Goal: Find specific fact

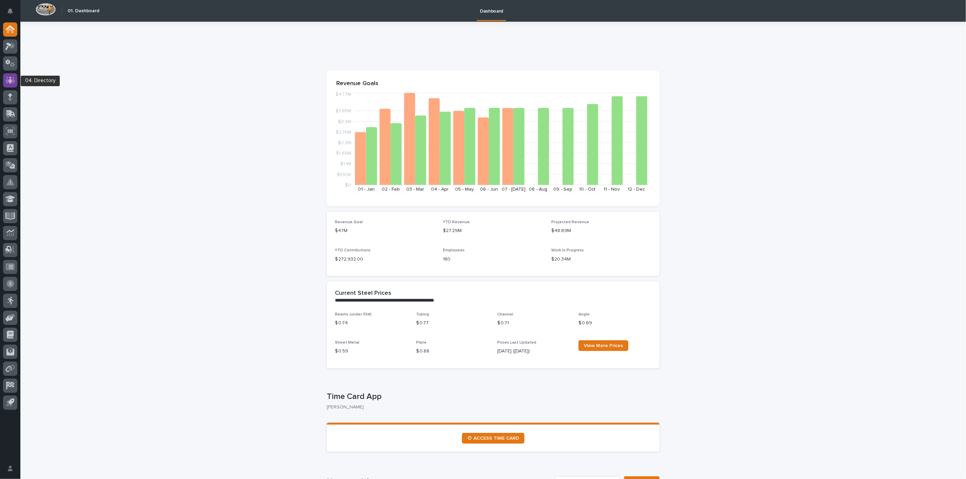
click at [7, 80] on icon at bounding box center [10, 80] width 10 height 7
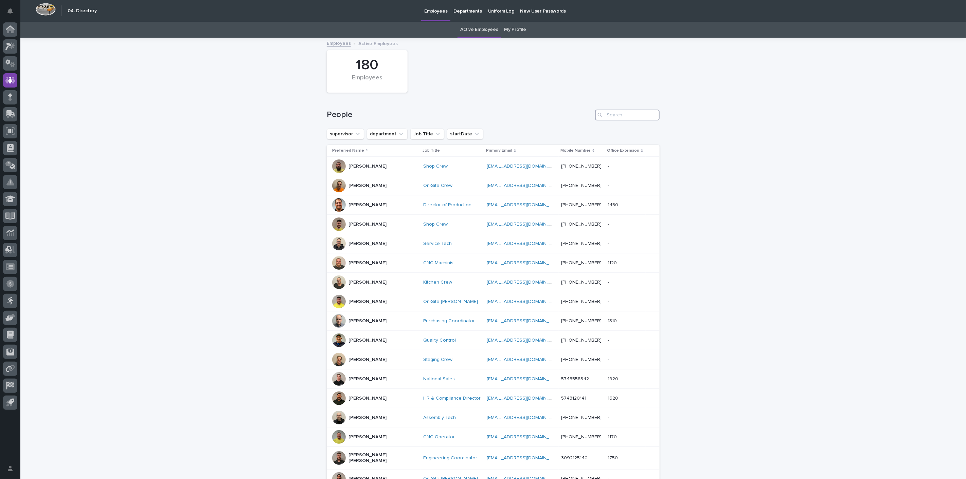
click at [608, 113] on input "Search" at bounding box center [627, 115] width 65 height 11
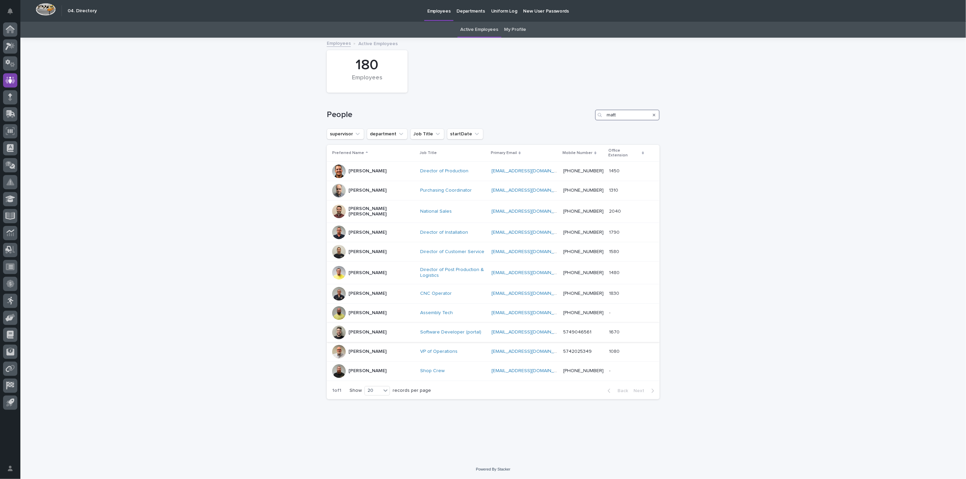
type input "matt"
click at [357, 330] on p "[PERSON_NAME]" at bounding box center [367, 333] width 38 height 6
